Goal: Task Accomplishment & Management: Manage account settings

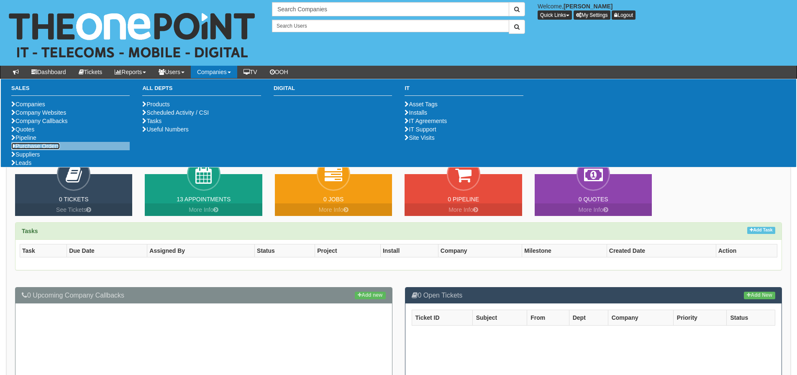
click at [42, 149] on link "Purchase Orders" at bounding box center [35, 146] width 49 height 7
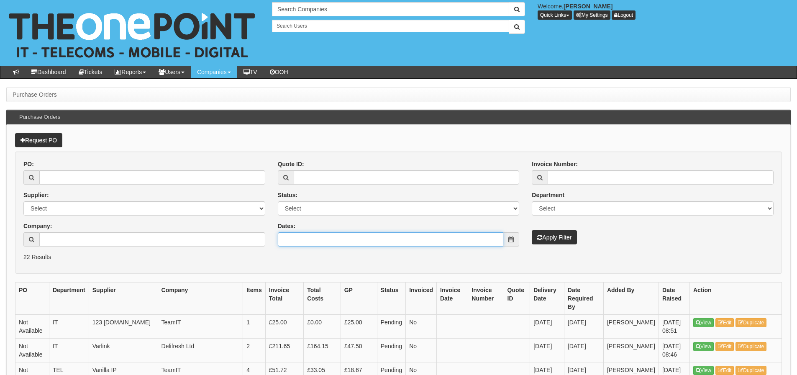
click at [392, 241] on input "Dates:" at bounding box center [391, 239] width 226 height 14
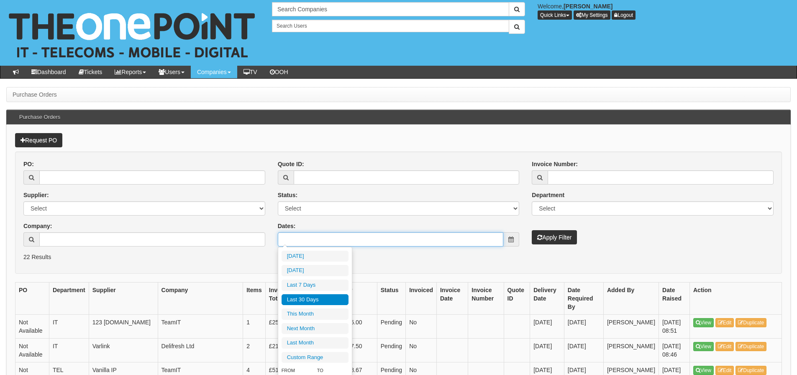
type input "2025-08-24"
click at [336, 299] on li "Last 30 Days" at bounding box center [314, 299] width 67 height 11
type input "2025-08-24 - 2025-09-22"
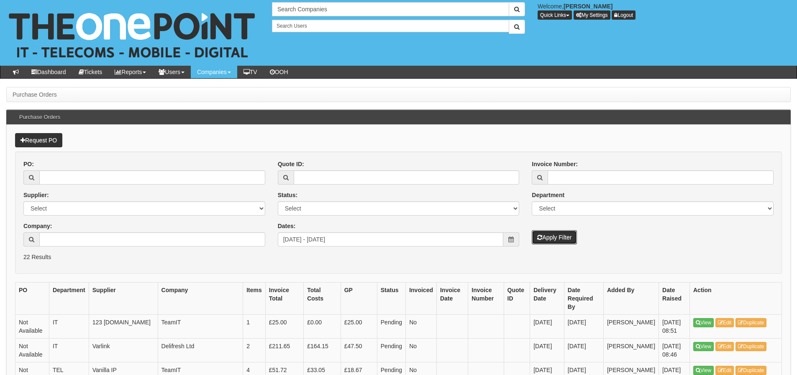
click at [539, 235] on icon "submit" at bounding box center [539, 237] width 5 height 6
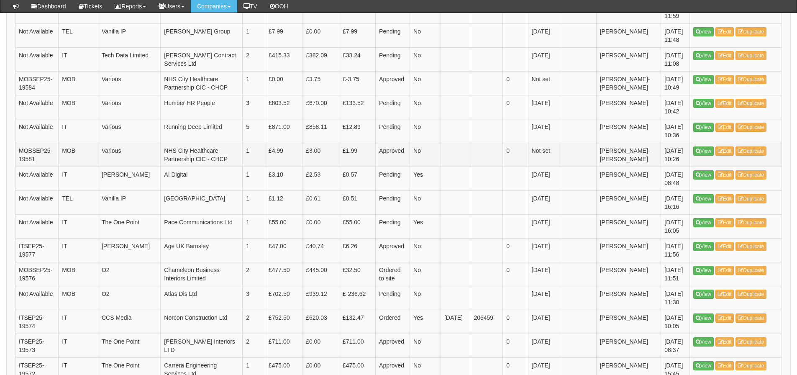
scroll to position [209, 0]
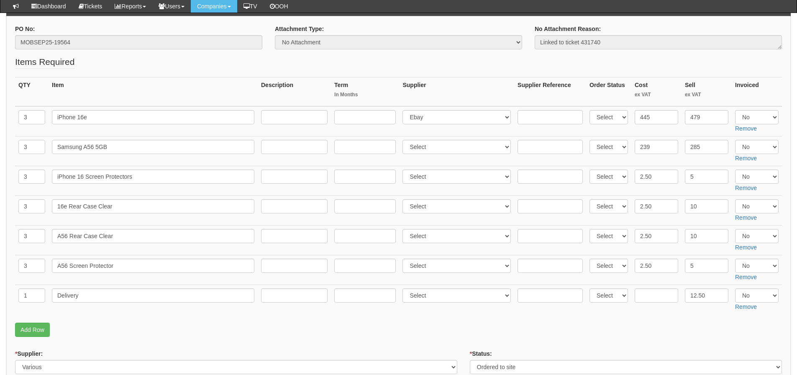
scroll to position [84, 0]
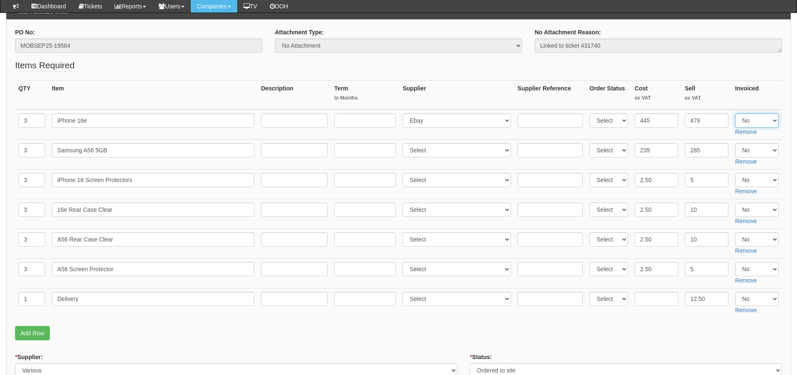
click at [761, 123] on select "Select Yes No N/A" at bounding box center [756, 120] width 43 height 14
select select "Yes"
click at [735, 113] on select "Select Yes No N/A" at bounding box center [756, 120] width 43 height 14
click at [756, 153] on select "Select Yes No N/A" at bounding box center [756, 150] width 43 height 14
select select "Yes"
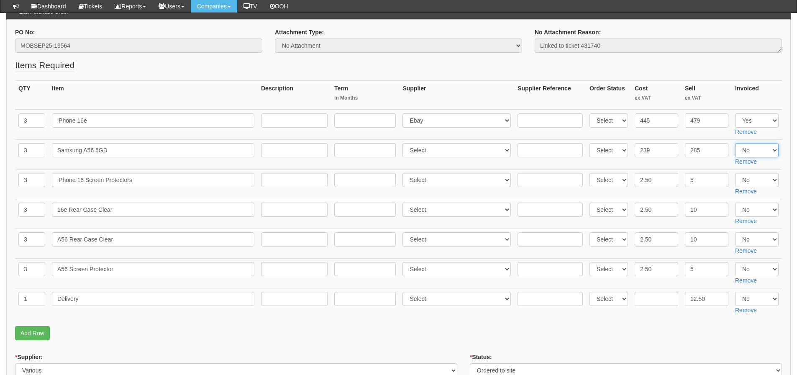
click at [735, 143] on select "Select Yes No N/A" at bounding box center [756, 150] width 43 height 14
click at [746, 72] on fieldset "Items Required QTY Item Description Term In Months Supplier Supplier Reference …" at bounding box center [398, 201] width 767 height 285
click at [629, 355] on div "* Status: Select Approved Completed Delivered Invoiced Ordered Ordered to site …" at bounding box center [626, 365] width 312 height 25
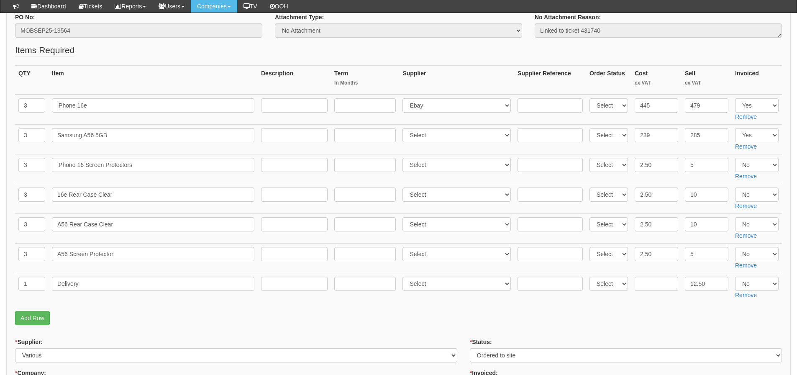
scroll to position [125, 0]
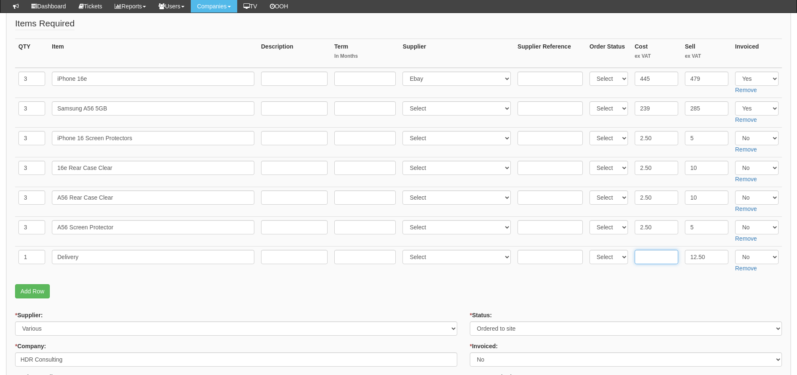
click at [672, 260] on input "text" at bounding box center [656, 257] width 43 height 14
type input "6"
click at [751, 138] on select "Select Yes No N/A" at bounding box center [756, 138] width 43 height 14
select select "Yes"
click at [735, 131] on select "Select Yes No N/A" at bounding box center [756, 138] width 43 height 14
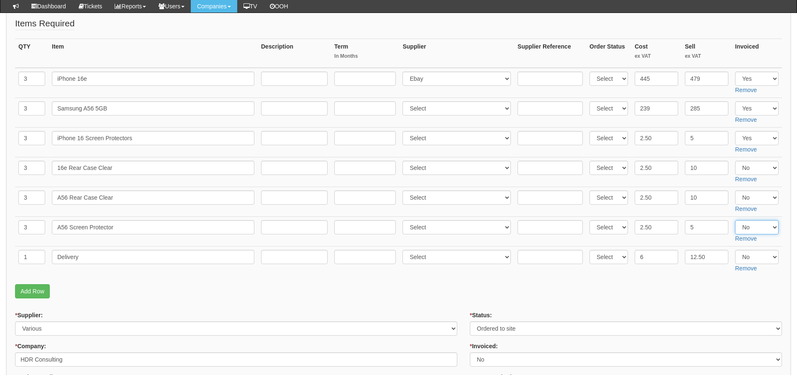
click at [756, 233] on select "Select Yes No N/A" at bounding box center [756, 227] width 43 height 14
select select "Yes"
click at [735, 220] on select "Select Yes No N/A" at bounding box center [756, 227] width 43 height 14
click at [761, 255] on select "Select Yes No N/A" at bounding box center [756, 257] width 43 height 14
select select "Yes"
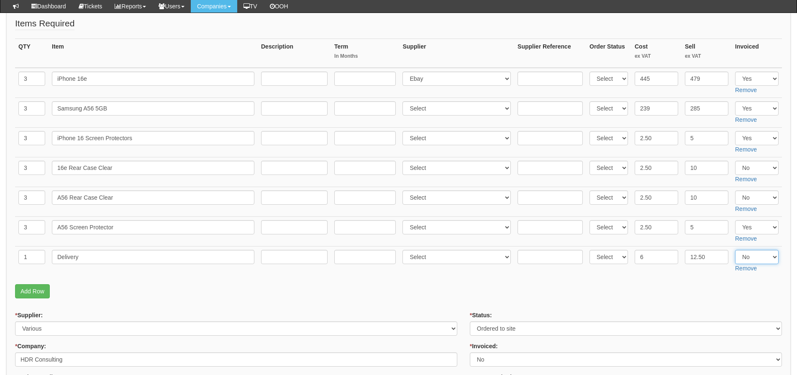
click at [735, 250] on select "Select Yes No N/A" at bounding box center [756, 257] width 43 height 14
click at [756, 279] on fieldset "Items Required QTY Item Description Term In Months Supplier Supplier Reference …" at bounding box center [398, 159] width 767 height 285
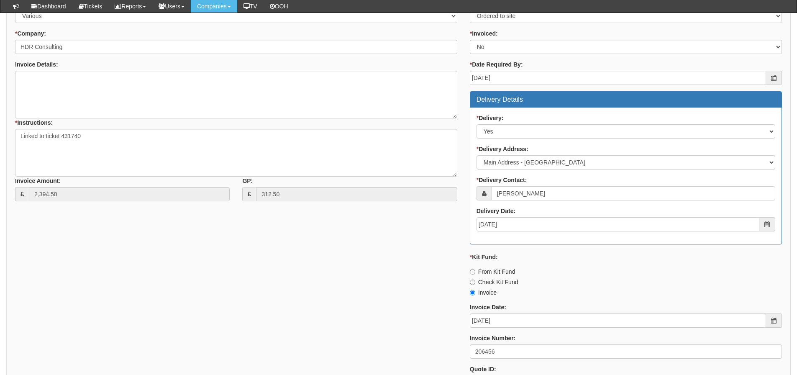
scroll to position [549, 0]
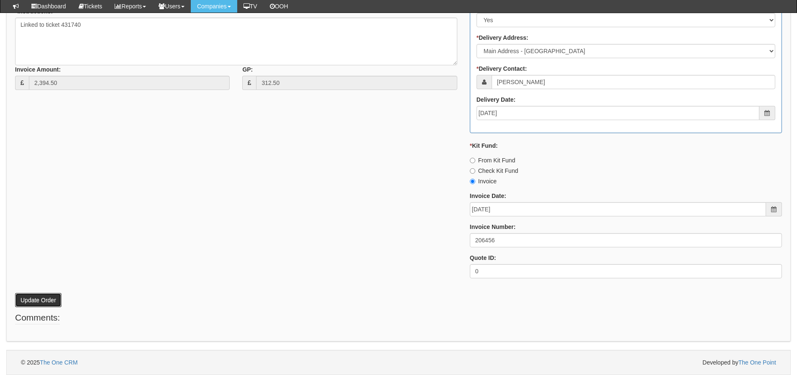
click at [51, 297] on button "Update Order" at bounding box center [38, 300] width 46 height 14
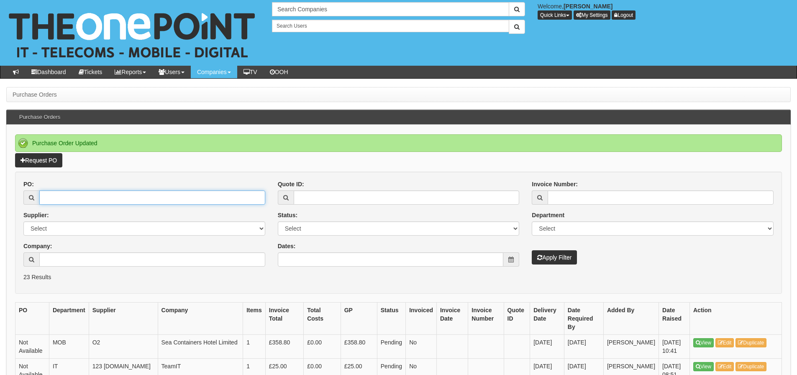
click at [197, 201] on input "PO:" at bounding box center [152, 197] width 226 height 14
type input "19576"
click at [532, 250] on button "Apply Filter" at bounding box center [554, 257] width 45 height 14
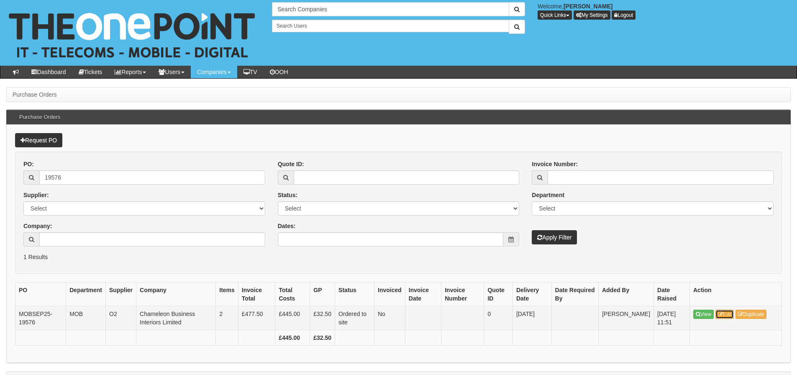
click at [724, 312] on link "Edit" at bounding box center [724, 314] width 19 height 9
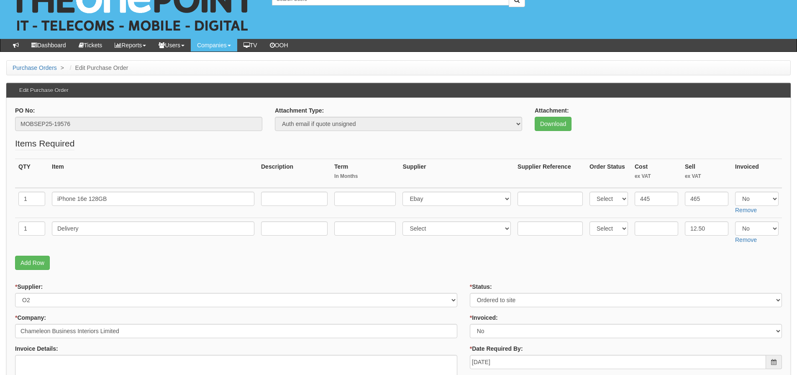
scroll to position [42, 0]
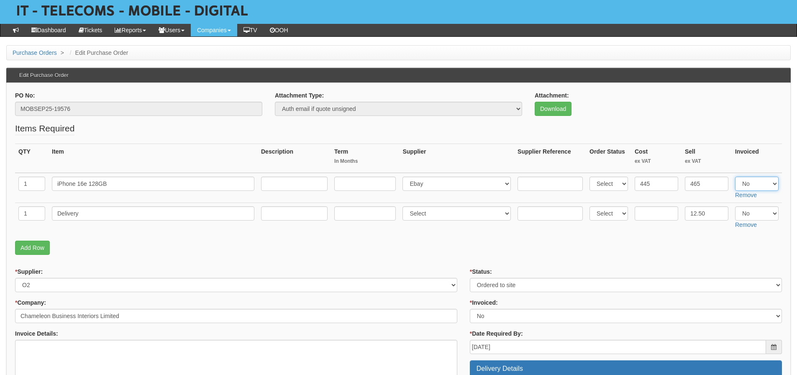
click at [756, 187] on select "Select Yes No N/A" at bounding box center [756, 184] width 43 height 14
select select "Yes"
click at [735, 177] on select "Select Yes No N/A" at bounding box center [756, 184] width 43 height 14
click at [758, 214] on select "Select Yes No N/A" at bounding box center [756, 213] width 43 height 14
select select "Yes"
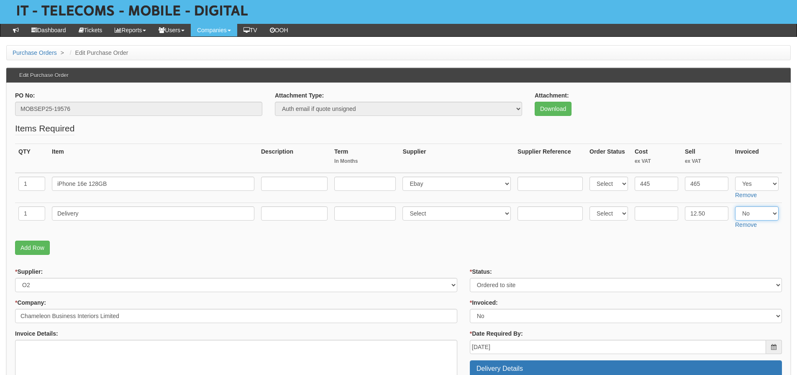
click at [735, 206] on select "Select Yes No N/A" at bounding box center [756, 213] width 43 height 14
click at [727, 237] on fieldset "Items Required QTY Item Description Term In Months Supplier Supplier Reference …" at bounding box center [398, 190] width 767 height 137
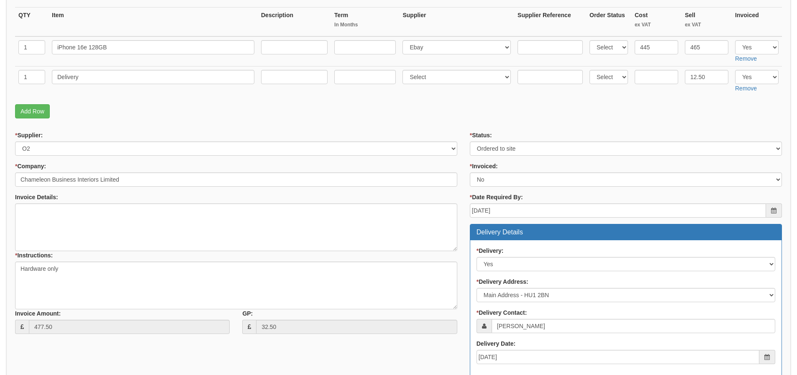
scroll to position [401, 0]
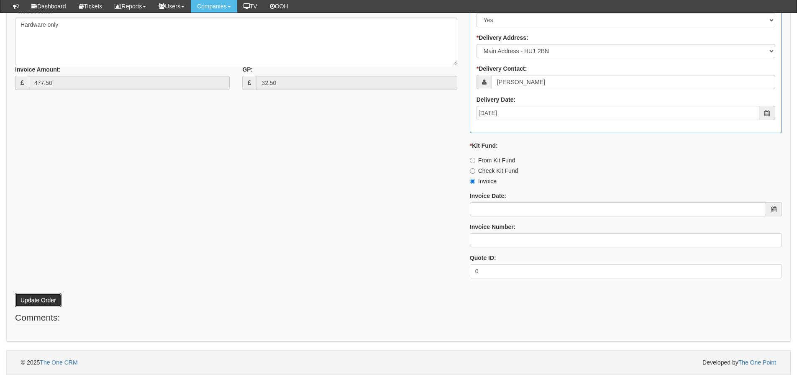
click at [38, 305] on button "Update Order" at bounding box center [38, 300] width 46 height 14
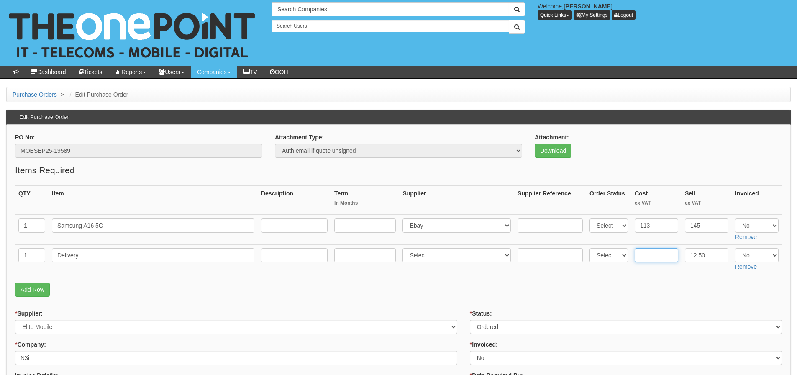
click at [650, 254] on input "text" at bounding box center [656, 255] width 43 height 14
type input "6"
click at [763, 222] on select "Select Yes No N/A" at bounding box center [756, 225] width 43 height 14
click at [735, 218] on select "Select Yes No N/A" at bounding box center [756, 225] width 43 height 14
click at [764, 221] on select "Select Yes No N/A" at bounding box center [756, 225] width 43 height 14
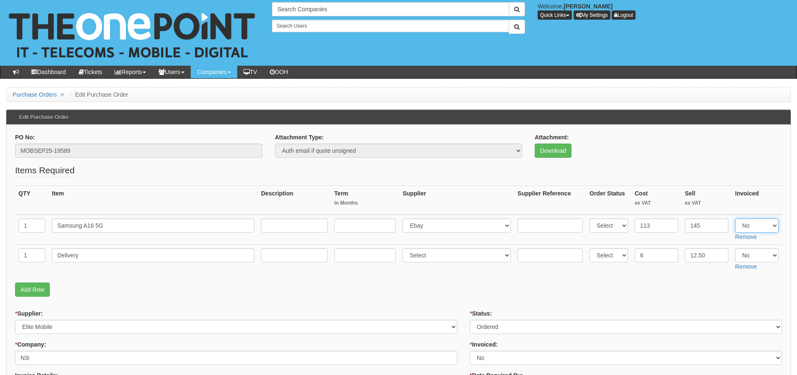
select select "Yes"
click at [735, 218] on select "Select Yes No N/A" at bounding box center [756, 225] width 43 height 14
click at [762, 255] on select "Select Yes No N/A" at bounding box center [756, 255] width 43 height 14
select select "Yes"
click at [735, 248] on select "Select Yes No N/A" at bounding box center [756, 255] width 43 height 14
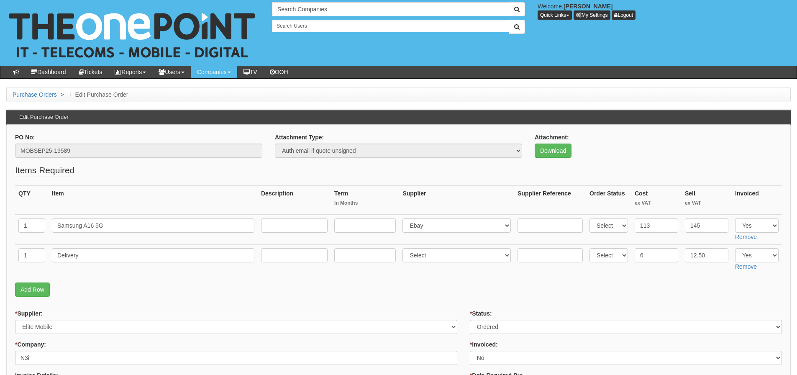
click at [731, 286] on p "Add Row" at bounding box center [398, 289] width 767 height 14
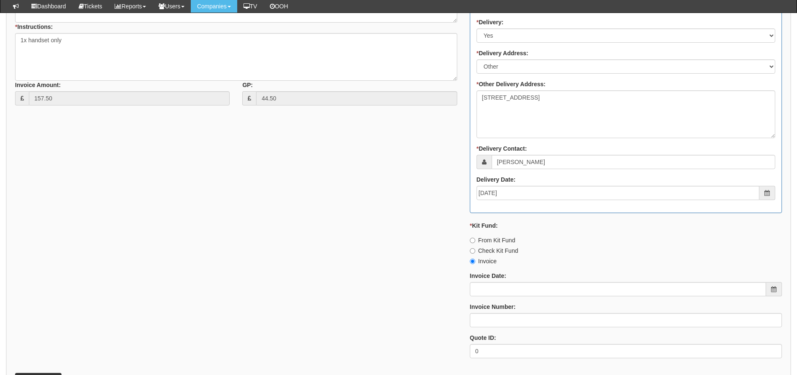
scroll to position [418, 0]
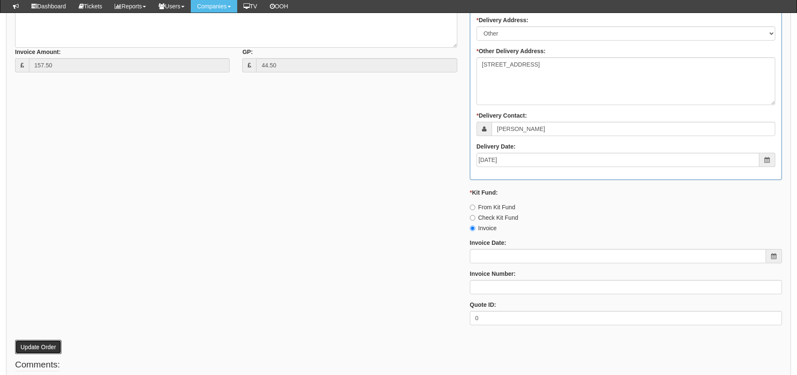
click at [41, 341] on button "Update Order" at bounding box center [38, 347] width 46 height 14
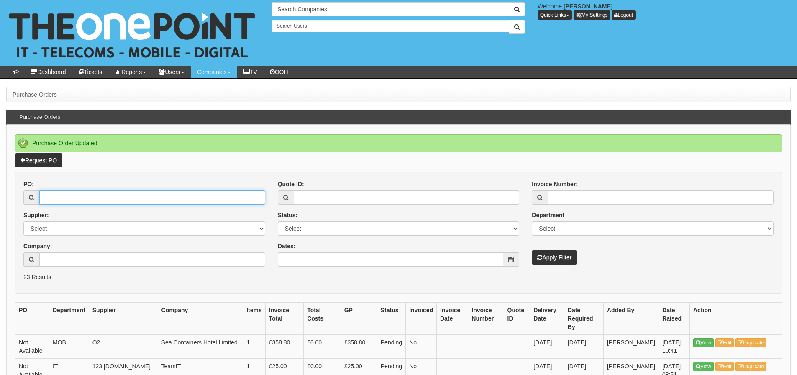
click at [153, 203] on input "PO:" at bounding box center [152, 197] width 226 height 14
type input "19521"
click at [532, 250] on button "Apply Filter" at bounding box center [554, 257] width 45 height 14
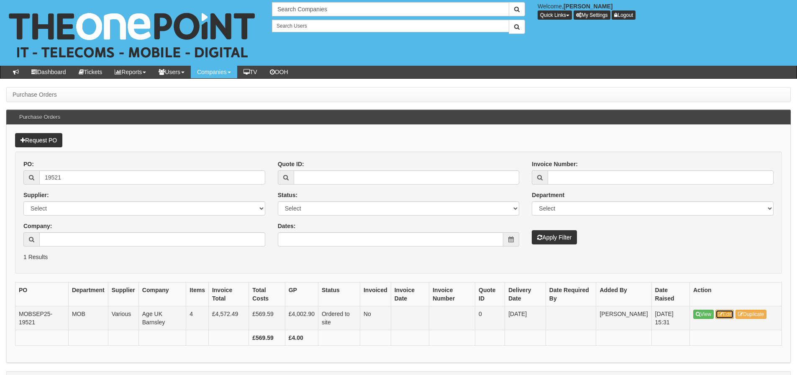
click at [721, 318] on link "Edit" at bounding box center [724, 314] width 19 height 9
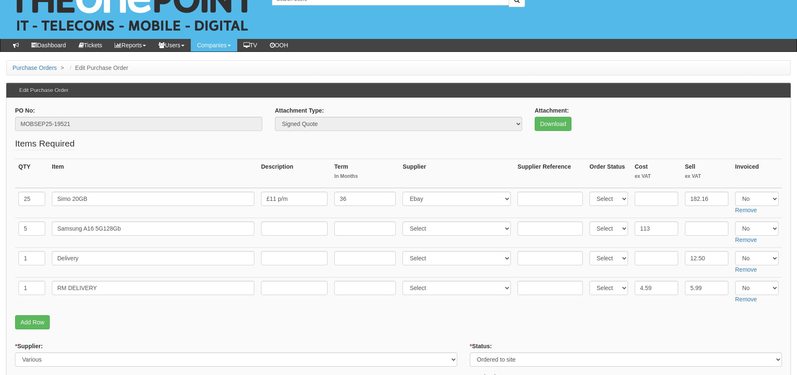
scroll to position [42, 0]
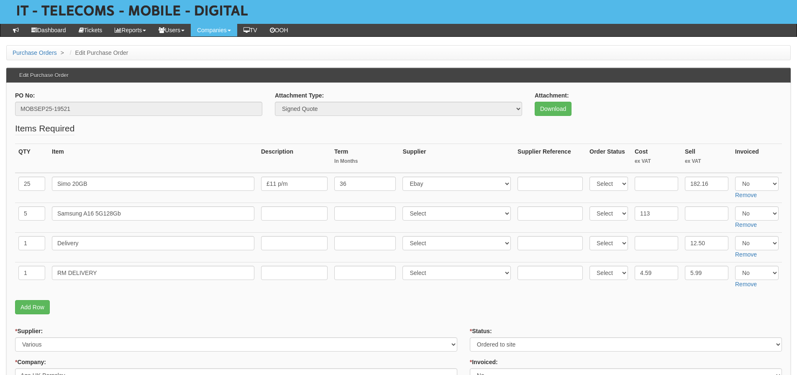
click at [681, 241] on td "12.50" at bounding box center [706, 247] width 50 height 30
click at [664, 242] on input "text" at bounding box center [656, 243] width 43 height 14
type input "6"
drag, startPoint x: 771, startPoint y: 212, endPoint x: 768, endPoint y: 217, distance: 6.0
click at [771, 212] on select "Select Yes No N/A" at bounding box center [756, 213] width 43 height 14
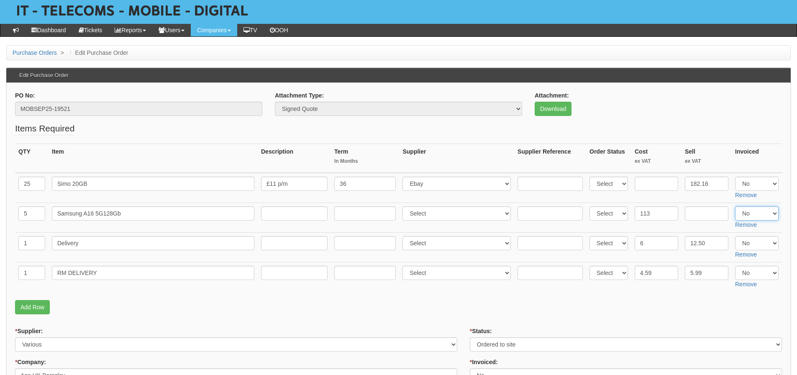
select select "Yes"
click at [735, 206] on select "Select Yes No N/A" at bounding box center [756, 213] width 43 height 14
click at [757, 239] on select "Select Yes No N/A" at bounding box center [756, 243] width 43 height 14
select select "Yes"
click at [735, 236] on select "Select Yes No N/A" at bounding box center [756, 243] width 43 height 14
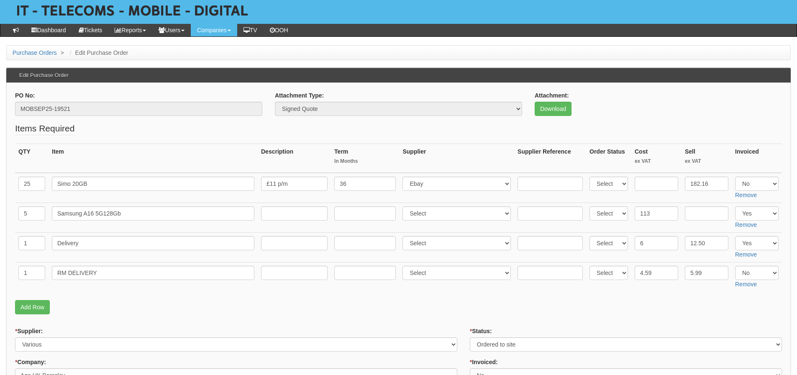
click at [603, 312] on p "Add Row" at bounding box center [398, 307] width 767 height 14
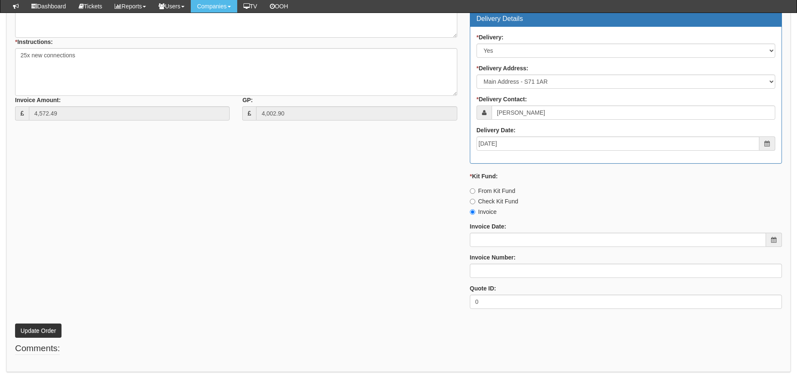
scroll to position [460, 0]
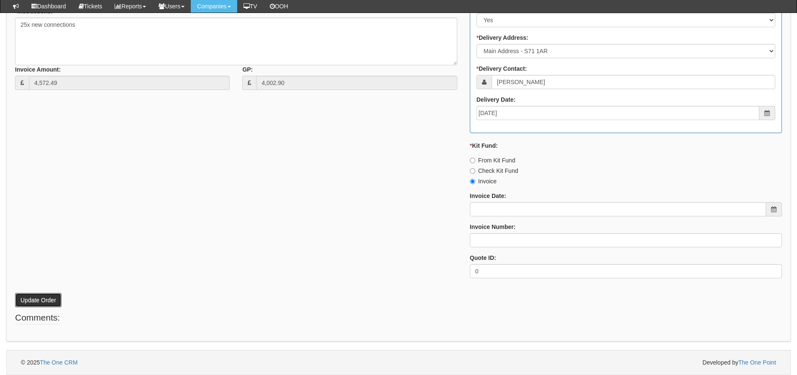
click at [40, 301] on button "Update Order" at bounding box center [38, 300] width 46 height 14
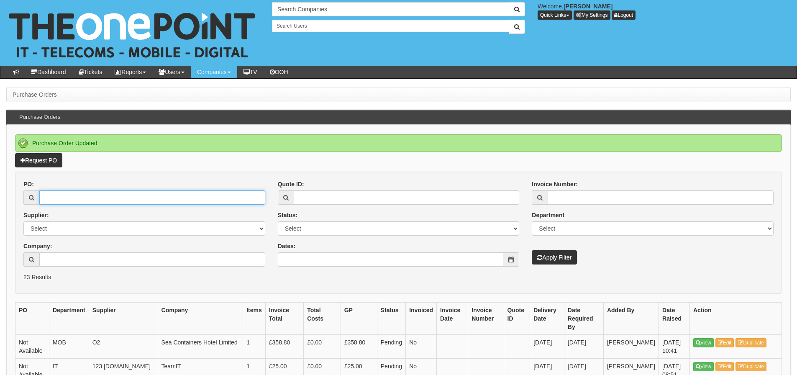
click at [106, 198] on input "PO:" at bounding box center [152, 197] width 226 height 14
type input "19574"
click at [532, 250] on button "Apply Filter" at bounding box center [554, 257] width 45 height 14
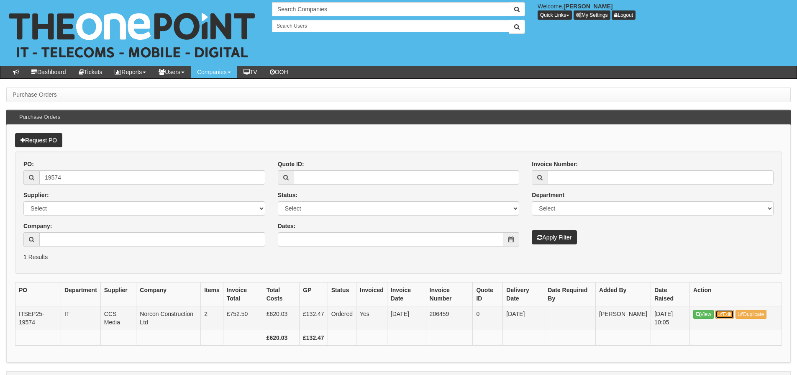
click at [727, 315] on link "Edit" at bounding box center [724, 314] width 19 height 9
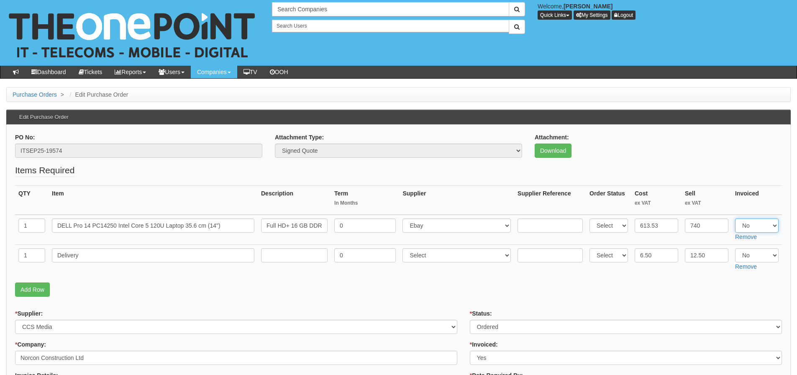
click at [757, 223] on select "Select Yes No N/A" at bounding box center [756, 225] width 43 height 14
select select "Yes"
click at [735, 218] on select "Select Yes No N/A" at bounding box center [756, 225] width 43 height 14
click at [764, 256] on select "Select Yes No N/A" at bounding box center [756, 255] width 43 height 14
select select "Yes"
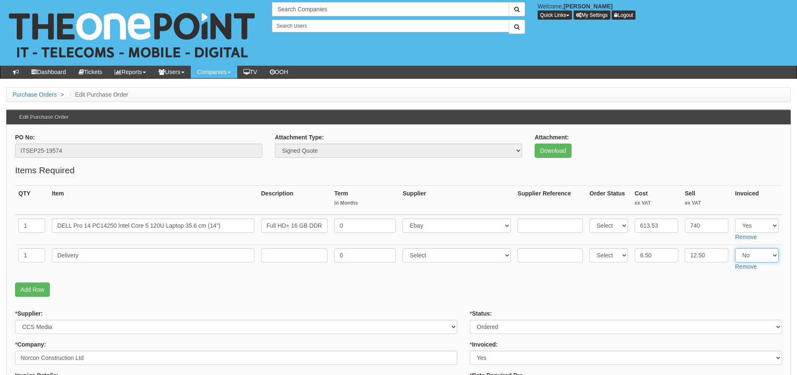
click at [735, 248] on select "Select Yes No N/A" at bounding box center [756, 255] width 43 height 14
click at [630, 292] on p "Add Row" at bounding box center [398, 289] width 767 height 14
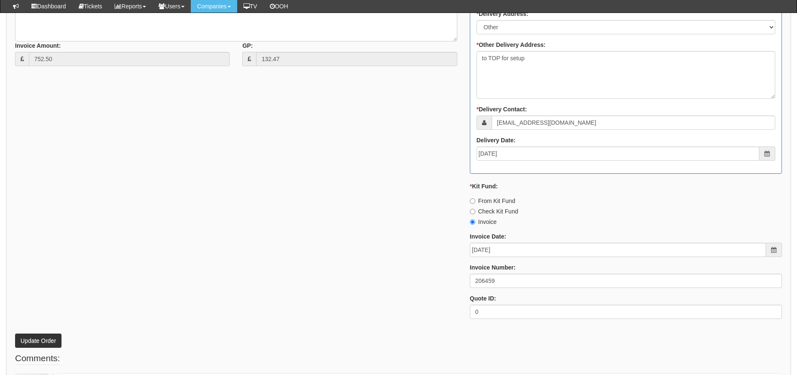
scroll to position [502, 0]
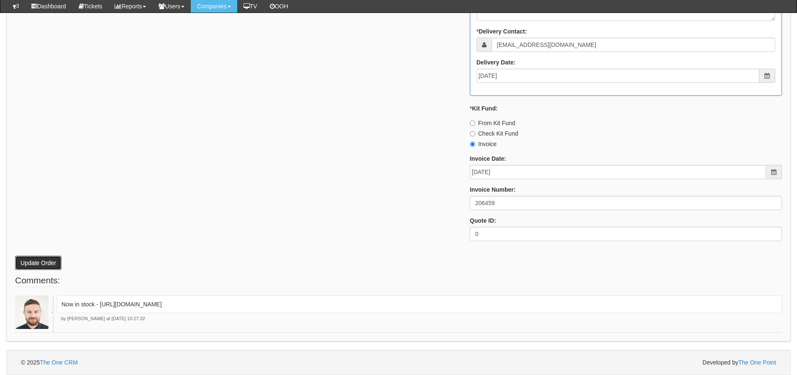
click at [21, 258] on button "Update Order" at bounding box center [38, 263] width 46 height 14
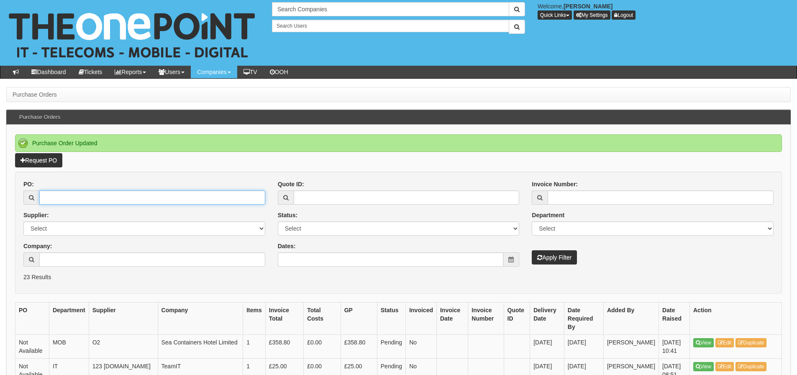
click at [138, 200] on input "PO:" at bounding box center [152, 197] width 226 height 14
type input "19350"
click at [532, 250] on button "Apply Filter" at bounding box center [554, 257] width 45 height 14
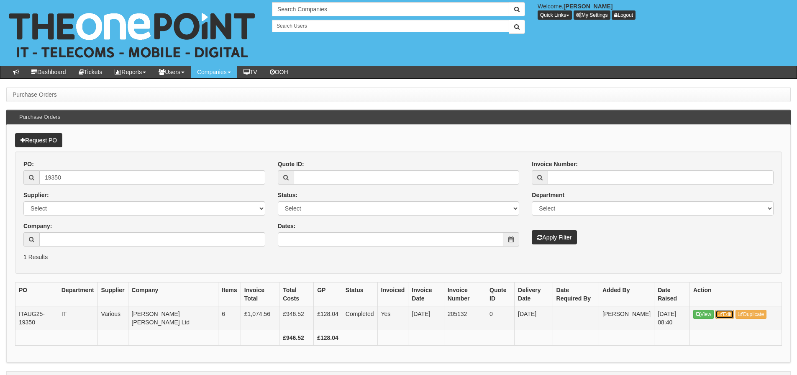
click at [733, 315] on link "Edit" at bounding box center [724, 314] width 19 height 9
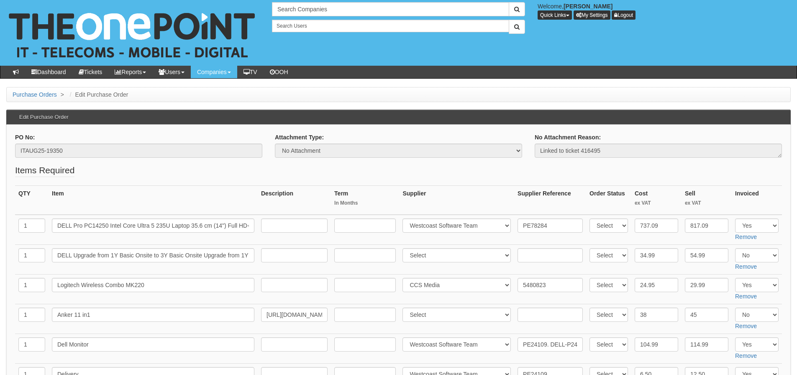
scroll to position [42, 0]
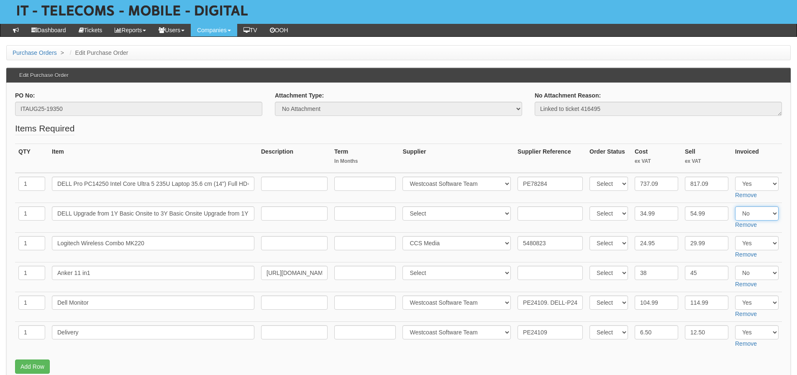
click at [746, 217] on select "Select Yes No N/A" at bounding box center [756, 213] width 43 height 14
select select "Yes"
click at [735, 206] on select "Select Yes No N/A" at bounding box center [756, 213] width 43 height 14
click at [692, 128] on fieldset "Items Required QTY Item Description Term In Months Supplier Supplier Reference …" at bounding box center [398, 250] width 767 height 256
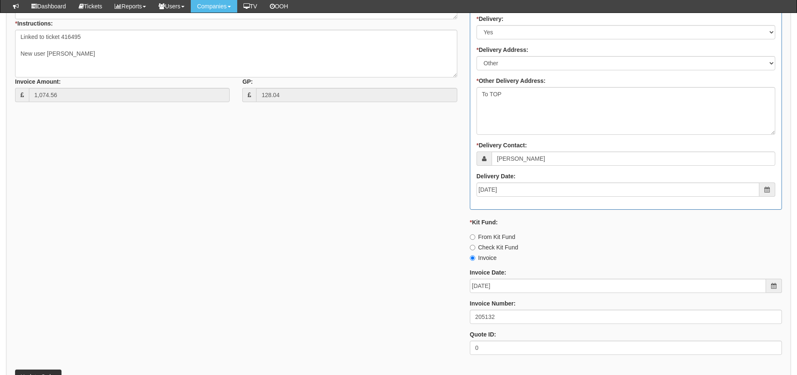
scroll to position [627, 0]
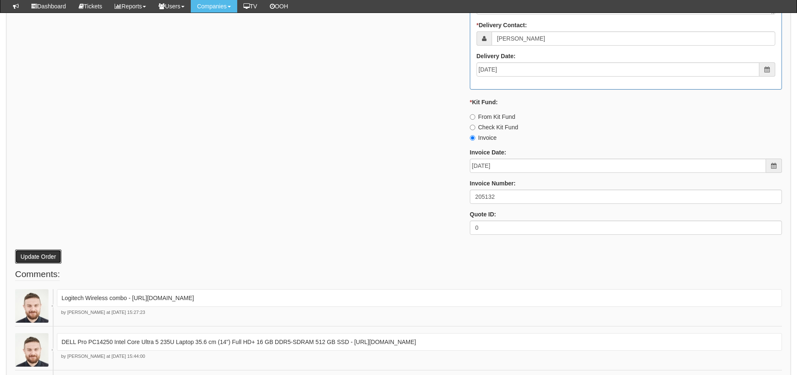
click at [46, 250] on button "Update Order" at bounding box center [38, 256] width 46 height 14
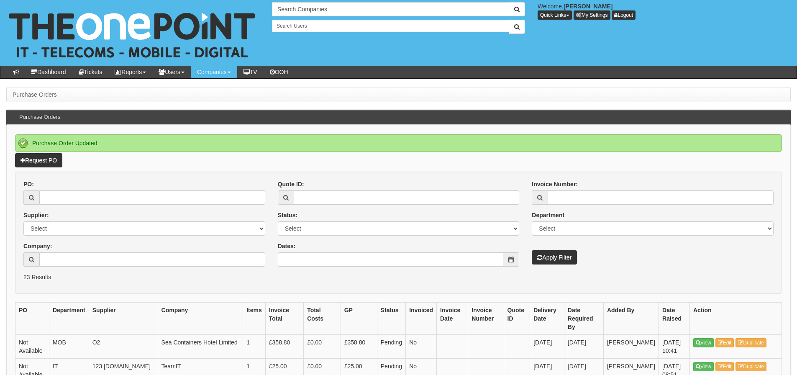
drag, startPoint x: 671, startPoint y: 246, endPoint x: 594, endPoint y: 235, distance: 77.7
click at [671, 246] on div "Invoice Number: Department Select Mobiles IT Telecoms Marketing Digital Interna…" at bounding box center [652, 222] width 254 height 84
click at [251, 205] on div "PO: Supplier: Select 123 REG.co.uk 1Password 3 4Gon AA Jones Electric Ltd Abzor…" at bounding box center [144, 226] width 254 height 93
click at [247, 201] on input "PO:" at bounding box center [152, 197] width 226 height 14
type input "19390"
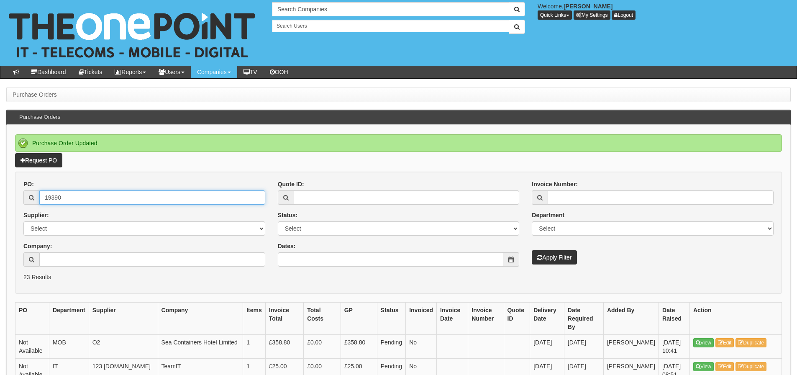
click at [532, 250] on button "Apply Filter" at bounding box center [554, 257] width 45 height 14
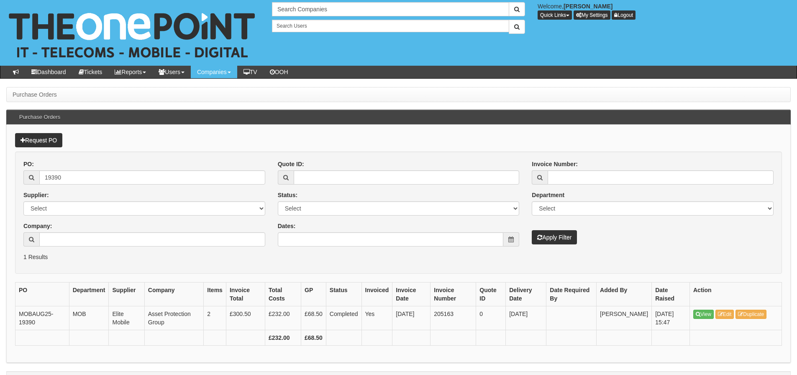
drag, startPoint x: 703, startPoint y: 216, endPoint x: 667, endPoint y: 243, distance: 45.2
click at [703, 216] on div "Invoice Number: Department Select Mobiles IT Telecoms Marketing Digital Interna…" at bounding box center [652, 202] width 254 height 84
click at [444, 314] on td "205163" at bounding box center [453, 318] width 46 height 24
copy td "205163"
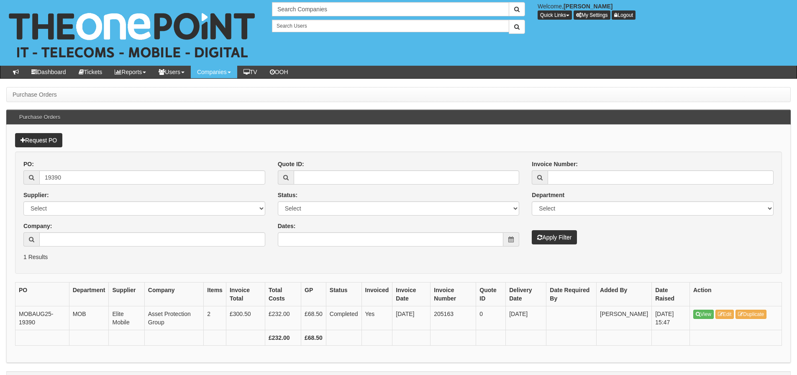
drag, startPoint x: 99, startPoint y: 265, endPoint x: 89, endPoint y: 206, distance: 59.8
click at [99, 260] on form "PO: 19390 Supplier: Select 123 REG.co.uk 1Password 3 4Gon AA Jones Electric Ltd…" at bounding box center [398, 212] width 767 height 122
drag, startPoint x: 82, startPoint y: 169, endPoint x: 77, endPoint y: 171, distance: 5.3
click at [78, 169] on div "PO: 19390" at bounding box center [144, 172] width 242 height 25
drag, startPoint x: 75, startPoint y: 174, endPoint x: 26, endPoint y: 178, distance: 48.7
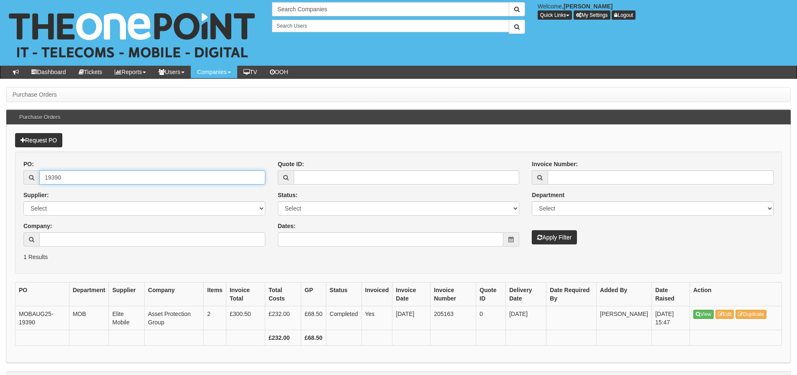
click at [26, 179] on div "19390" at bounding box center [144, 177] width 242 height 14
type input "19031"
click at [532, 230] on button "Apply Filter" at bounding box center [554, 237] width 45 height 14
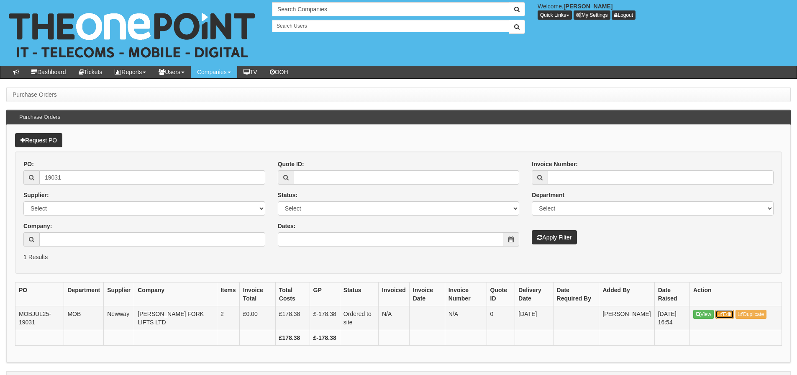
click at [727, 313] on link "Edit" at bounding box center [724, 314] width 19 height 9
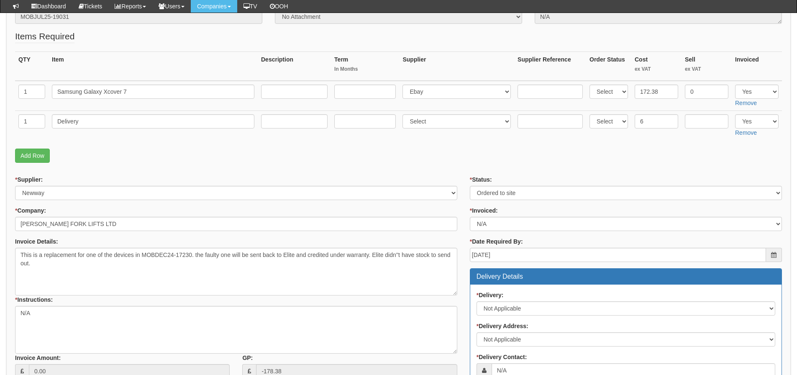
scroll to position [125, 0]
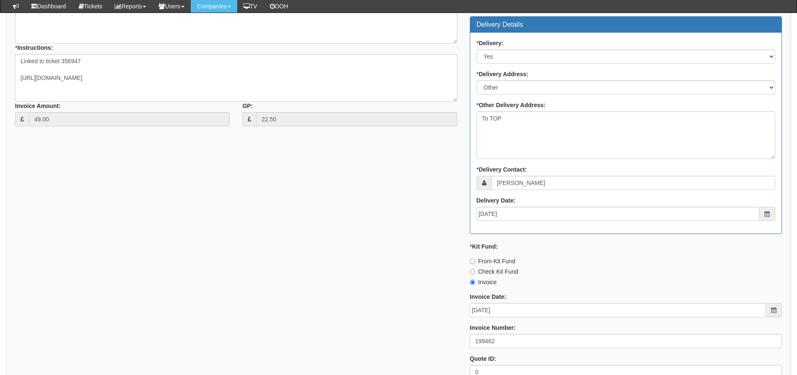
scroll to position [418, 0]
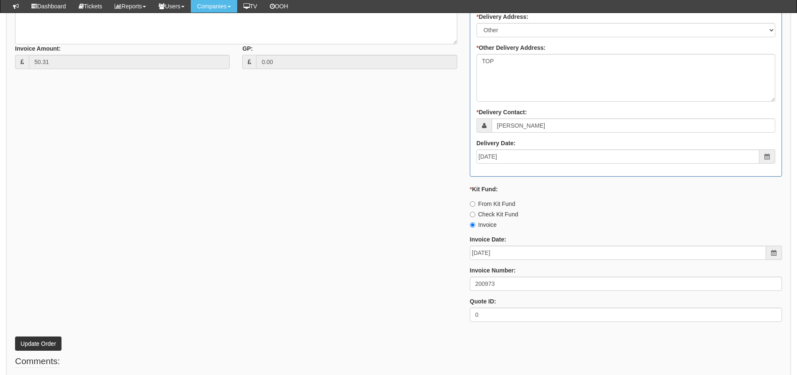
scroll to position [418, 0]
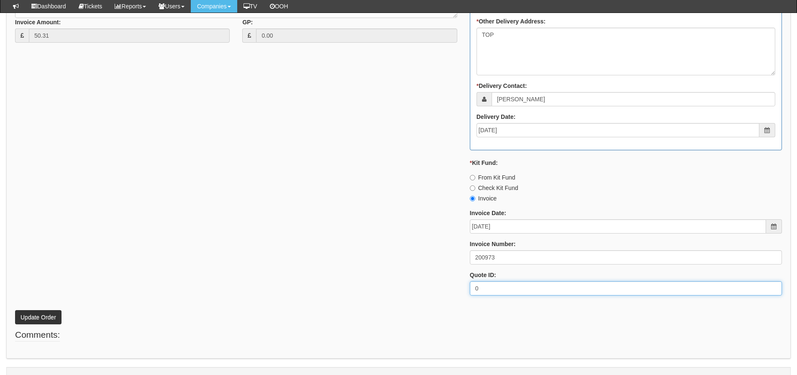
click at [101, 231] on div "* Supplier: Select 123 [DOMAIN_NAME] 1Password 3 4Gon [PERSON_NAME] Electric Lt…" at bounding box center [398, 71] width 779 height 462
